Goal: Task Accomplishment & Management: Manage account settings

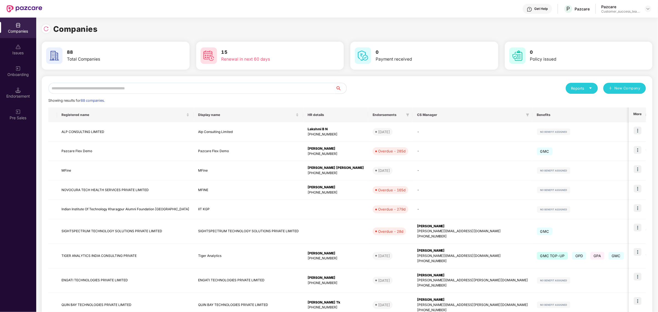
click at [160, 88] on input "text" at bounding box center [191, 88] width 287 height 11
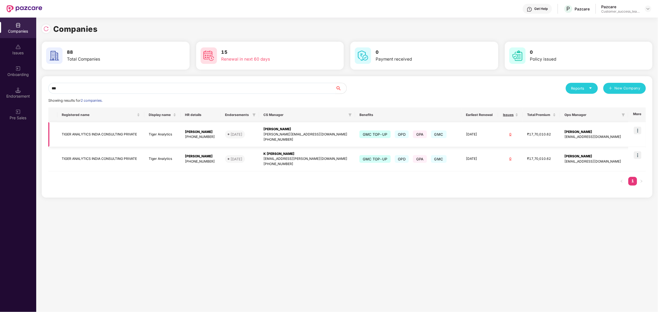
type input "***"
click at [641, 132] on img at bounding box center [638, 131] width 8 height 8
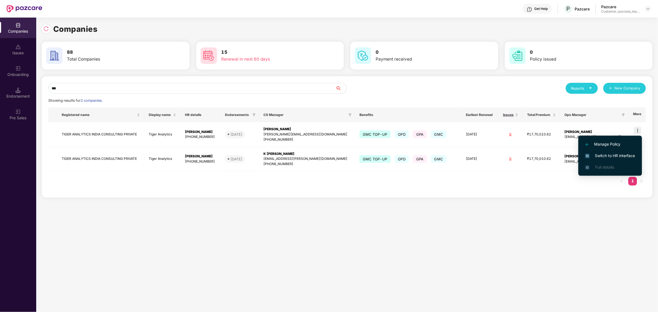
click at [612, 156] on span "Switch to HR interface" at bounding box center [610, 156] width 50 height 6
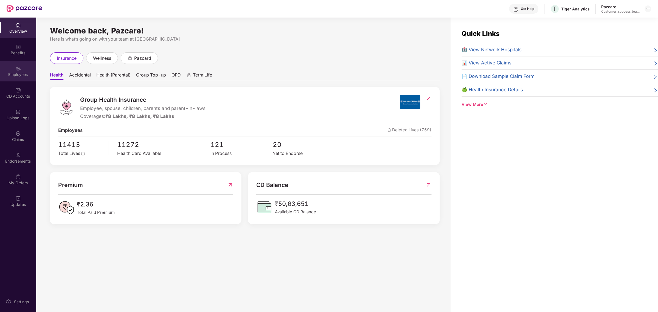
click at [18, 78] on div "Employees" at bounding box center [18, 71] width 36 height 21
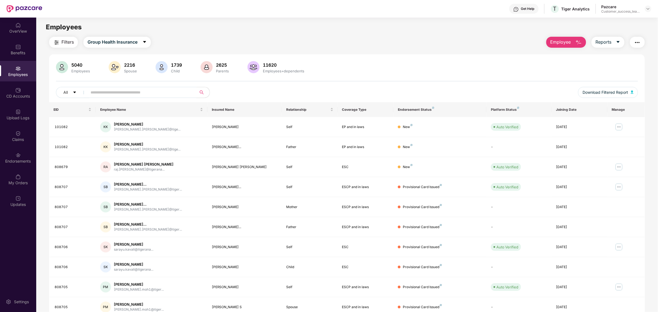
click at [106, 91] on input "text" at bounding box center [140, 92] width 98 height 8
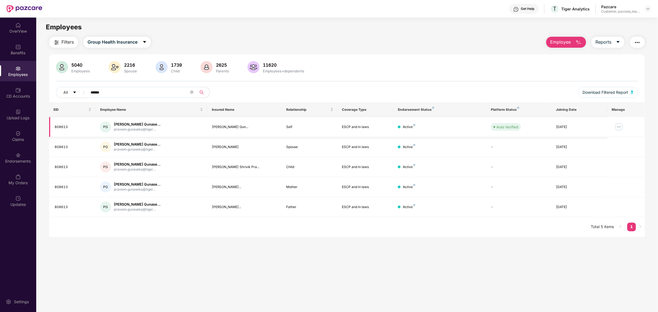
type input "******"
click at [615, 125] on img at bounding box center [618, 127] width 9 height 9
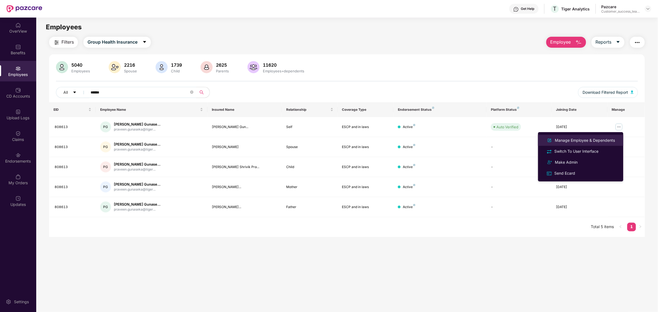
click at [610, 138] on div "Manage Employee & Dependents" at bounding box center [585, 140] width 62 height 6
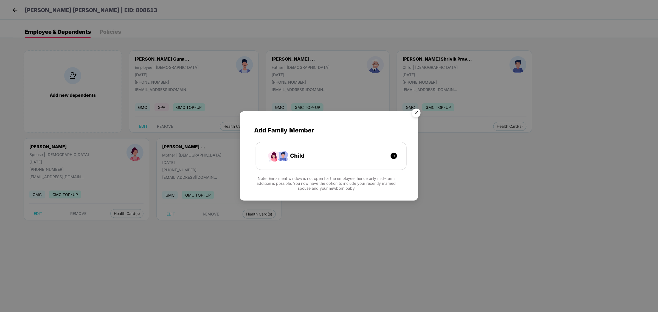
click at [418, 114] on img "Close" at bounding box center [415, 113] width 15 height 15
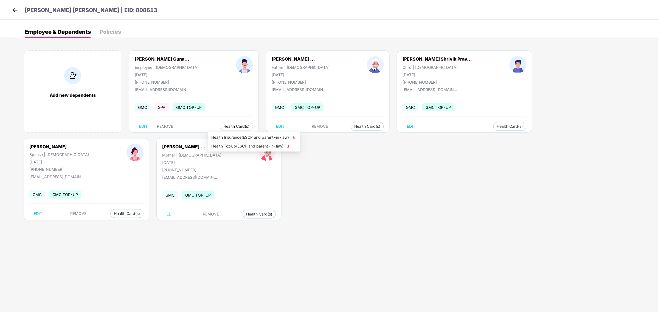
click at [223, 125] on span "Health Card(s)" at bounding box center [236, 126] width 26 height 3
click at [230, 146] on span "Health TopUp(ESCP and parent-in-law)" at bounding box center [253, 146] width 85 height 6
click at [13, 11] on img at bounding box center [15, 10] width 8 height 8
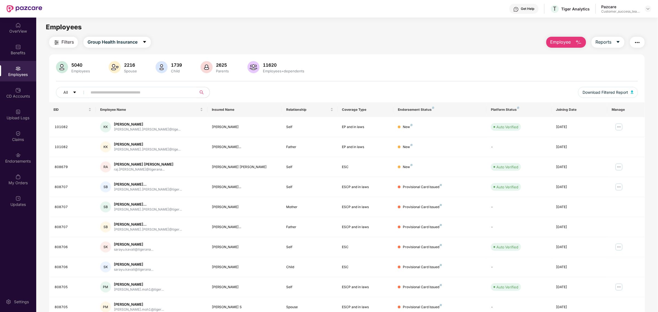
click at [148, 85] on div "5040 Employees 2216 Spouse 1739 Child 2625 Parents 11620 Employees+dependents A…" at bounding box center [346, 81] width 595 height 41
click at [150, 92] on input "text" at bounding box center [140, 92] width 98 height 8
click at [634, 44] on img "button" at bounding box center [637, 42] width 7 height 7
click at [167, 91] on input "text" at bounding box center [140, 92] width 98 height 8
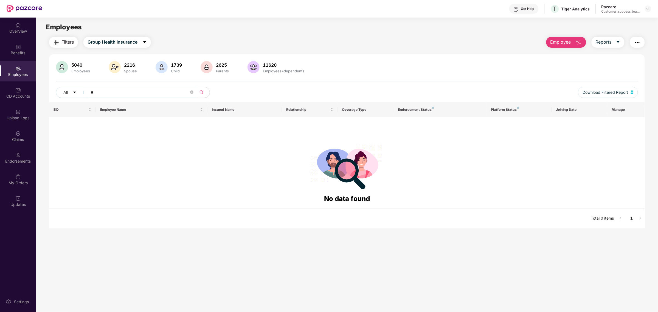
click at [111, 92] on input "**" at bounding box center [140, 92] width 98 height 8
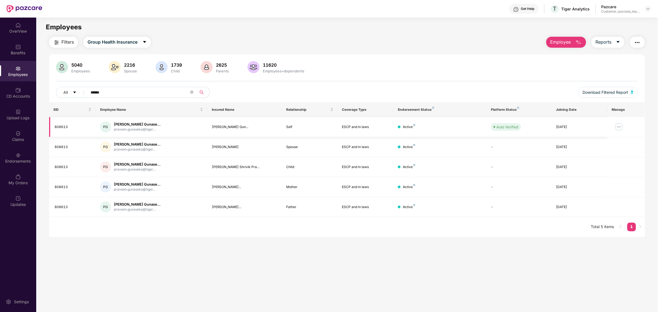
type input "******"
click at [619, 126] on img at bounding box center [618, 127] width 9 height 9
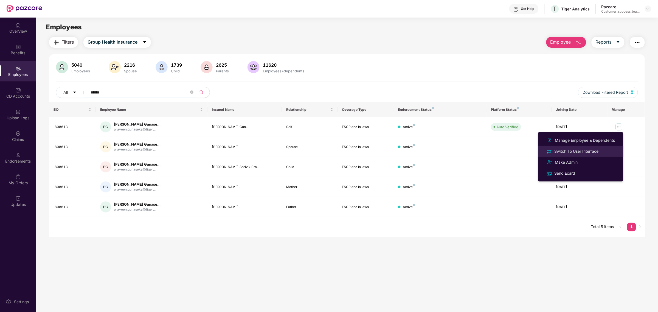
click at [596, 153] on div "Switch To User Interface" at bounding box center [576, 151] width 46 height 6
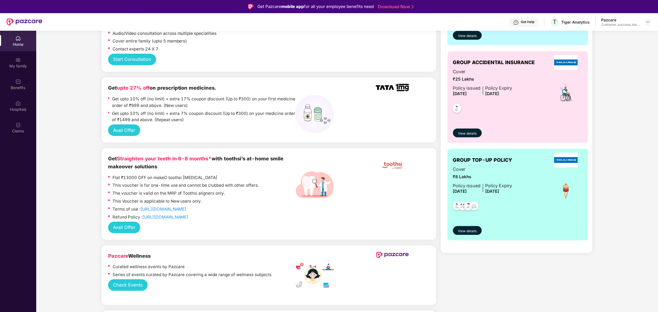
scroll to position [171, 0]
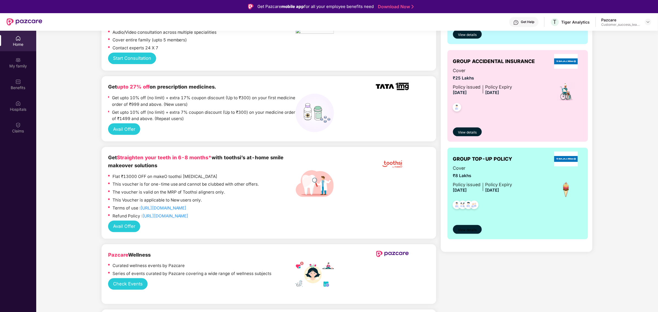
click at [473, 226] on button "View details" at bounding box center [467, 229] width 29 height 9
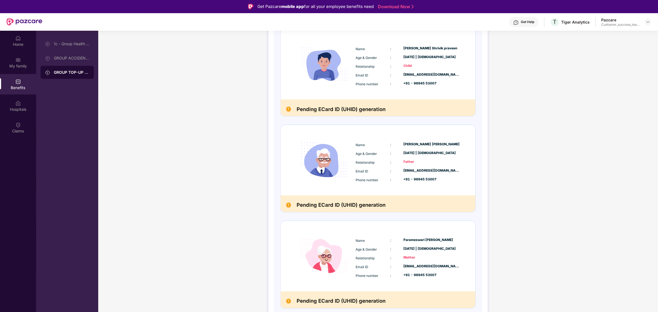
scroll to position [0, 0]
